Goal: Information Seeking & Learning: Check status

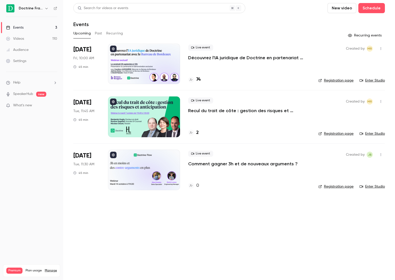
click at [203, 58] on p "Découvrez l'IA juridique de Doctrine en partenariat avec le Barreau de Bordeaux" at bounding box center [249, 58] width 122 height 6
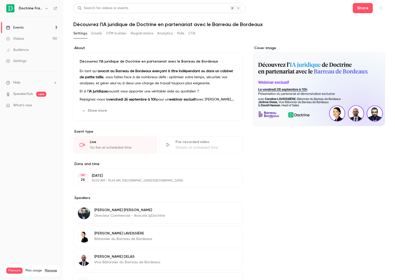
click at [139, 33] on button "Registrations" at bounding box center [142, 33] width 22 height 8
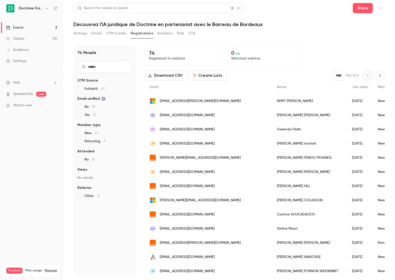
click at [77, 33] on button "Settings" at bounding box center [80, 33] width 14 height 8
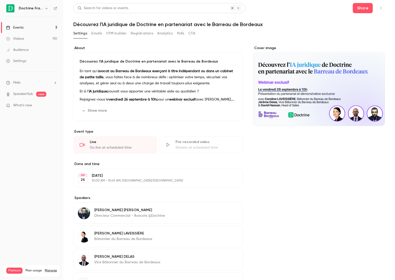
click at [114, 144] on div "Live Go live at scheduled time" at bounding box center [115, 144] width 84 height 17
click at [43, 25] on link "Events 3" at bounding box center [31, 27] width 63 height 11
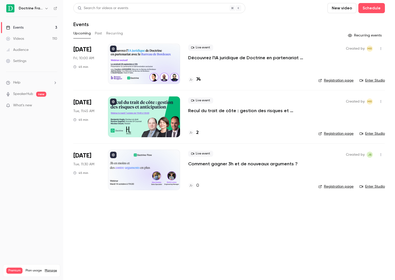
click at [202, 59] on p "Découvrez l'IA juridique de Doctrine en partenariat avec le Barreau de Bordeaux" at bounding box center [249, 58] width 122 height 6
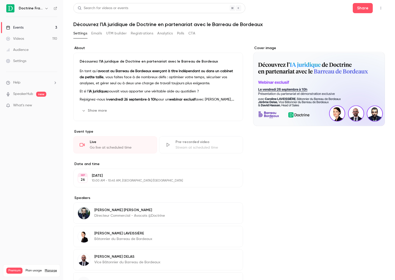
click at [147, 33] on button "Registrations" at bounding box center [142, 33] width 22 height 8
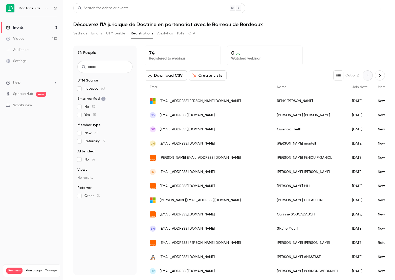
click at [372, 8] on button "Share" at bounding box center [363, 8] width 20 height 10
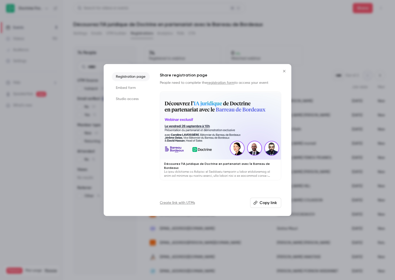
click at [267, 203] on button "Copy link" at bounding box center [265, 202] width 31 height 10
click at [285, 68] on button "Close" at bounding box center [284, 71] width 10 height 10
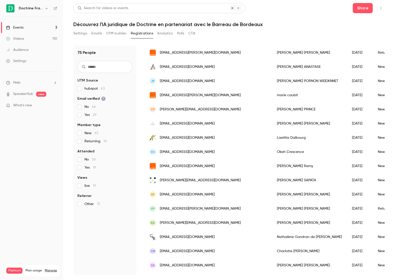
scroll to position [16, 0]
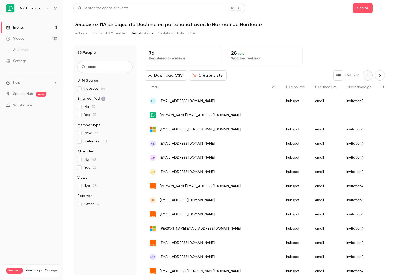
scroll to position [0, 773]
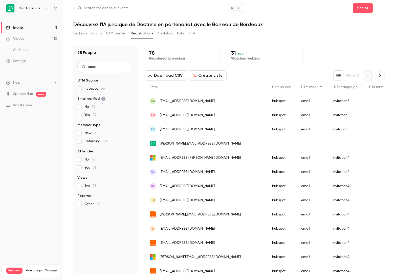
scroll to position [0, 778]
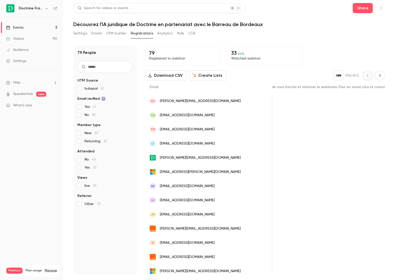
scroll to position [0, 444]
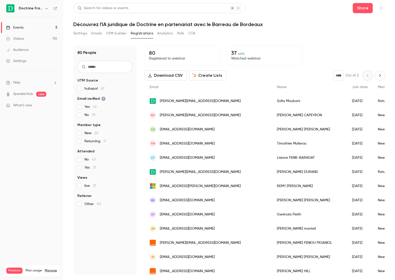
click at [29, 195] on nav "Doctrine France Events 3 Videos 110 Audience Settings Help SpeakerHub new What'…" at bounding box center [31, 140] width 63 height 280
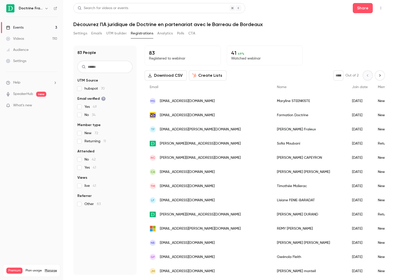
click at [44, 167] on nav "Doctrine France Events 3 Videos 110 Audience Settings Help SpeakerHub new What'…" at bounding box center [31, 140] width 63 height 280
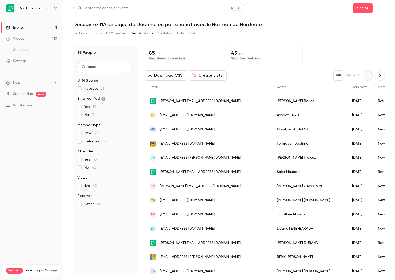
click at [380, 76] on icon "Next page" at bounding box center [379, 75] width 1 height 2
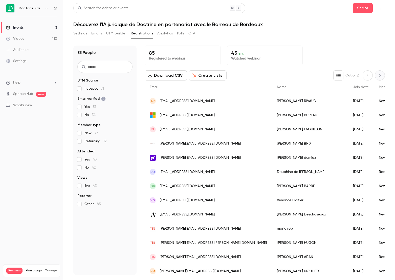
click at [366, 77] on icon "Previous page" at bounding box center [368, 75] width 6 height 4
type input "*"
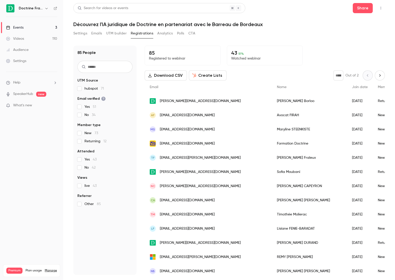
click at [24, 141] on nav "Doctrine France Events 3 Videos 110 Audience Settings Help SpeakerHub new What'…" at bounding box center [31, 140] width 63 height 280
click at [26, 188] on nav "Doctrine France Events 3 Videos 110 Audience Settings Help SpeakerHub new What'…" at bounding box center [31, 140] width 63 height 280
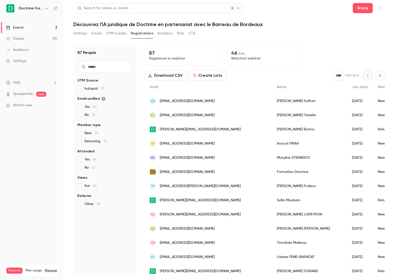
click at [382, 75] on button "Next page" at bounding box center [380, 75] width 10 height 10
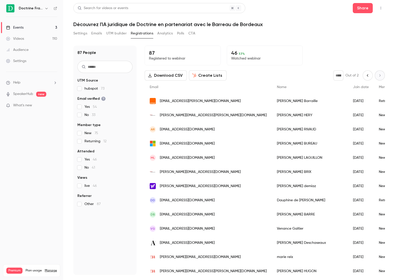
click at [368, 79] on button "Previous page" at bounding box center [367, 75] width 10 height 10
type input "*"
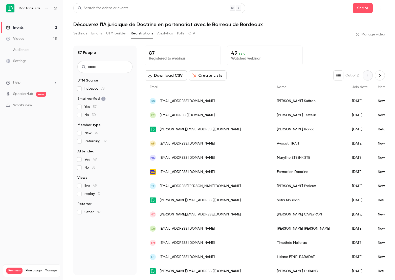
click at [42, 28] on link "Events 2" at bounding box center [31, 27] width 63 height 11
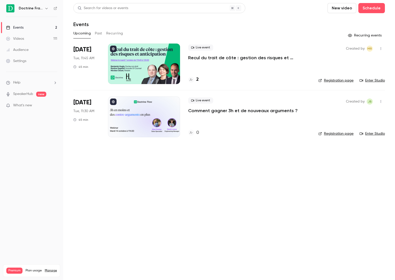
click at [100, 32] on button "Past" at bounding box center [98, 33] width 7 height 8
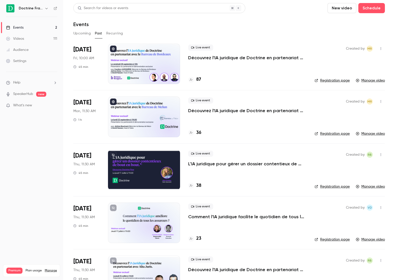
click at [226, 61] on div "Live event Découvrez l'IA juridique de Doctrine en partenariat avec [PERSON_NAM…" at bounding box center [247, 63] width 118 height 40
click at [223, 56] on p "Découvrez l'IA juridique de Doctrine en partenariat avec le Barreau de Bordeaux" at bounding box center [247, 58] width 118 height 6
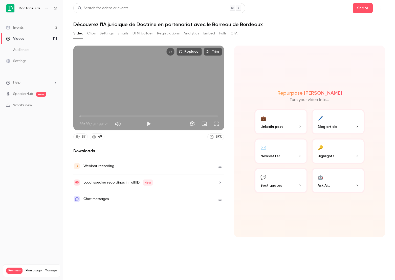
click at [188, 34] on button "Analytics" at bounding box center [191, 33] width 16 height 8
